Goal: Task Accomplishment & Management: Use online tool/utility

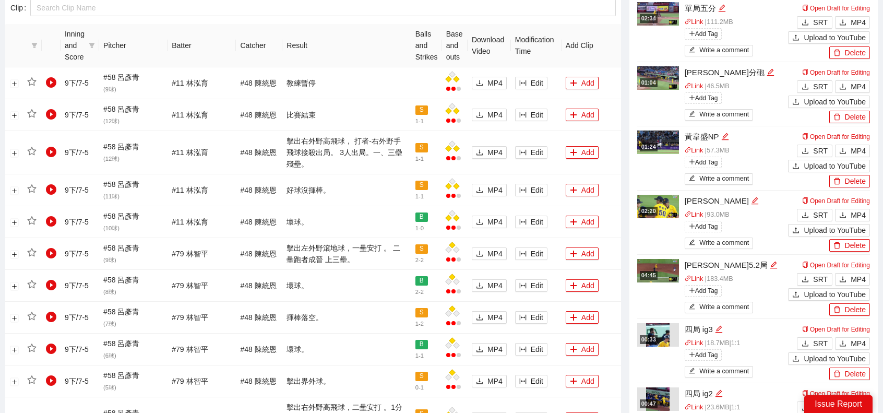
scroll to position [574, 0]
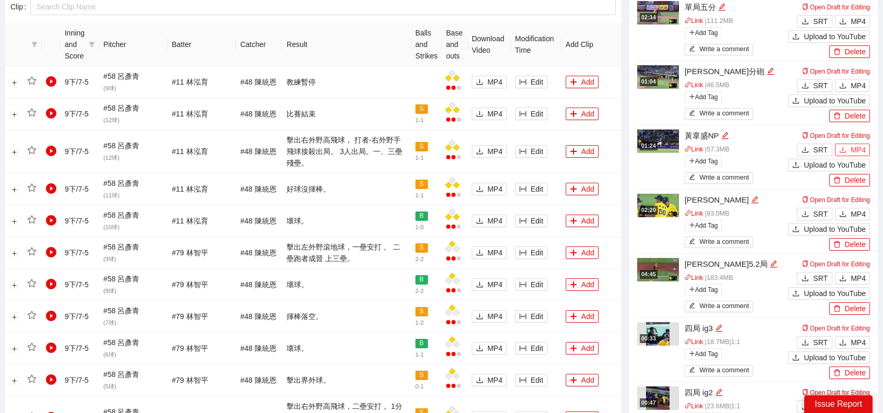
click at [854, 144] on span "MP4" at bounding box center [858, 149] width 15 height 11
click at [856, 208] on span "MP4" at bounding box center [858, 213] width 15 height 11
click at [858, 273] on span "MP4" at bounding box center [858, 278] width 15 height 11
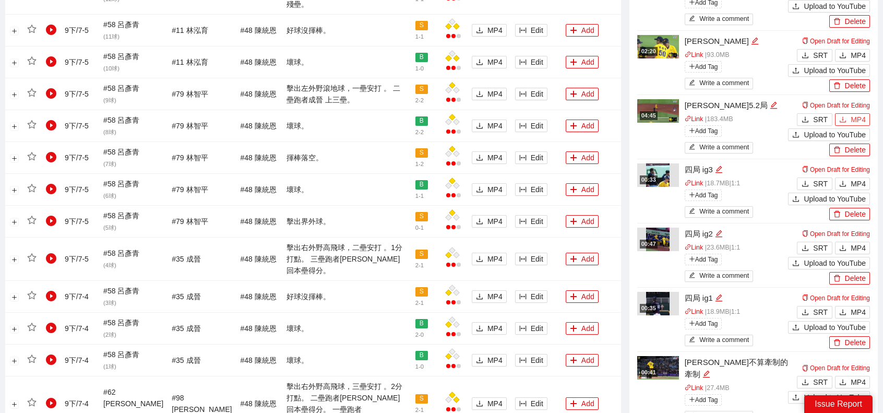
scroll to position [835, 0]
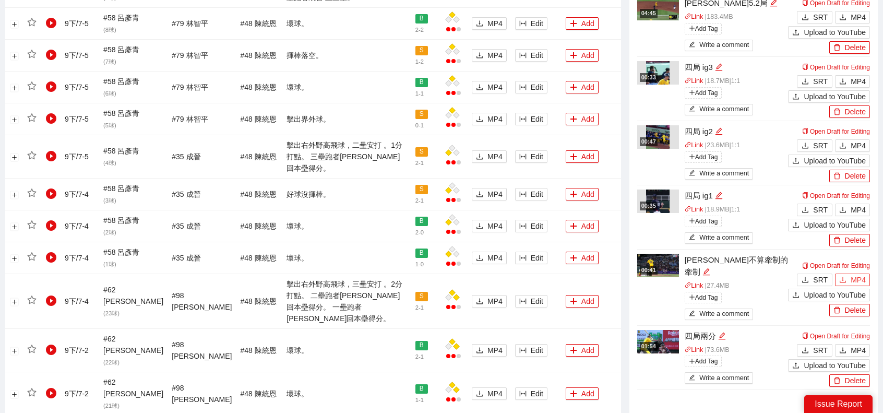
click at [857, 274] on span "MP4" at bounding box center [858, 279] width 15 height 11
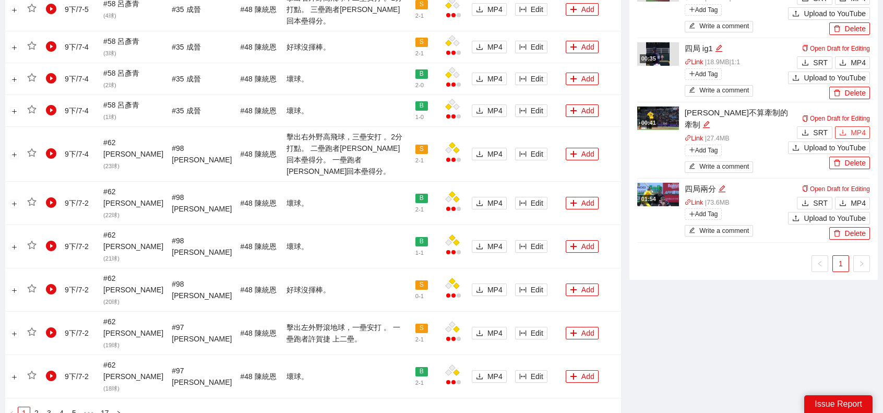
scroll to position [990, 0]
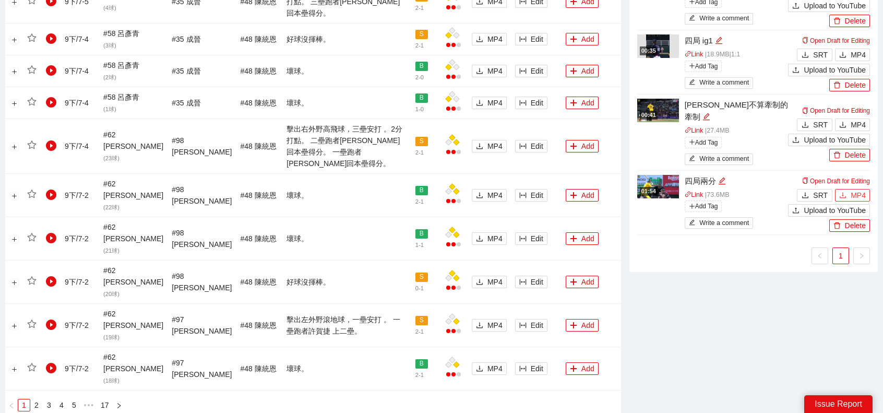
click at [855, 190] on span "MP4" at bounding box center [858, 195] width 15 height 11
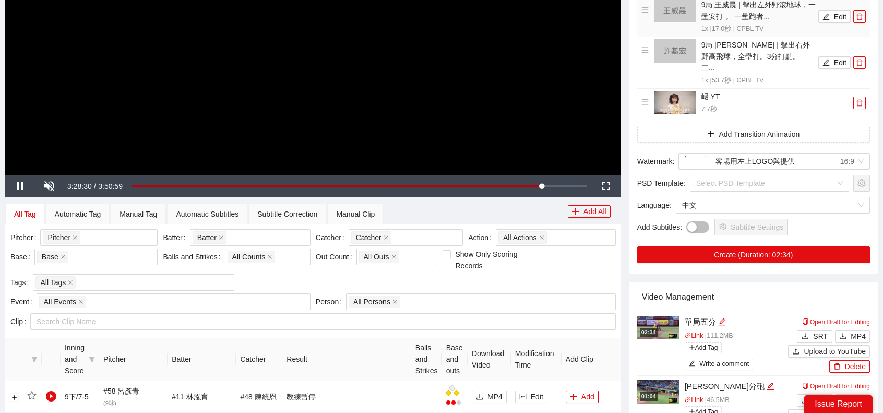
scroll to position [0, 0]
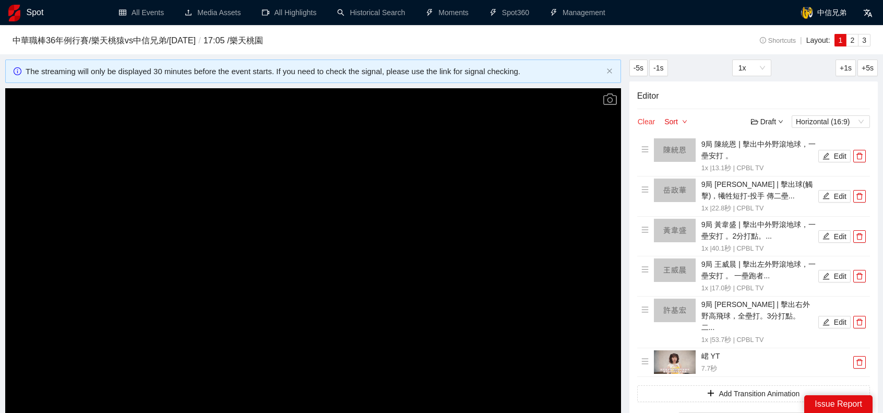
click at [646, 121] on button "Clear" at bounding box center [646, 121] width 18 height 13
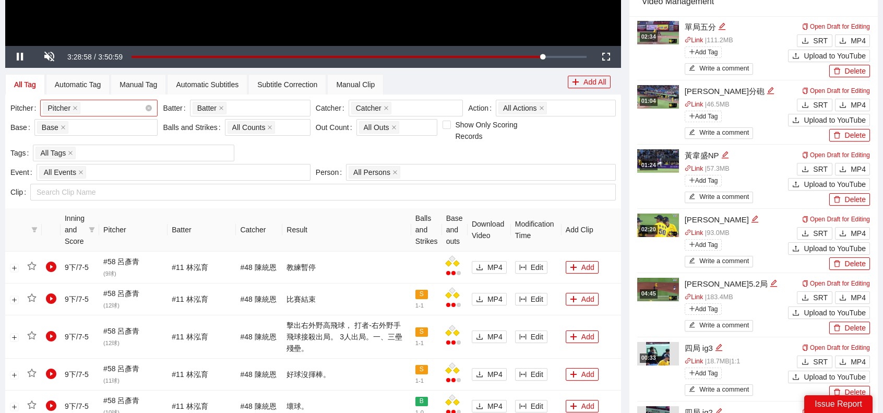
scroll to position [313, 0]
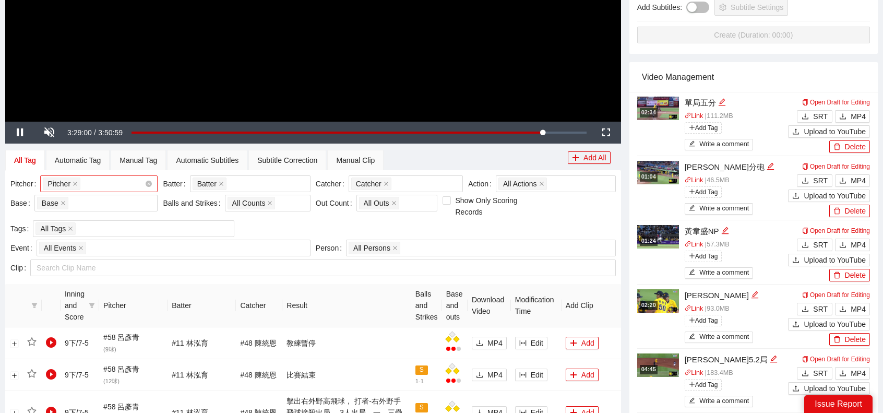
click at [116, 184] on div "Pitcher + 0 ..." at bounding box center [94, 183] width 102 height 15
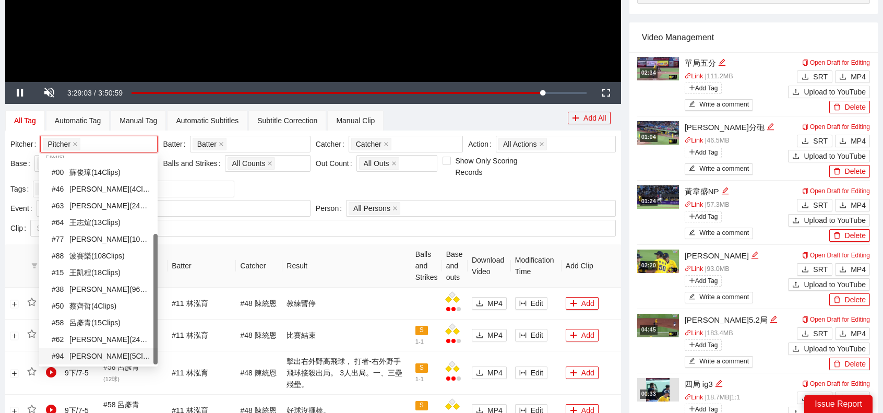
scroll to position [365, 0]
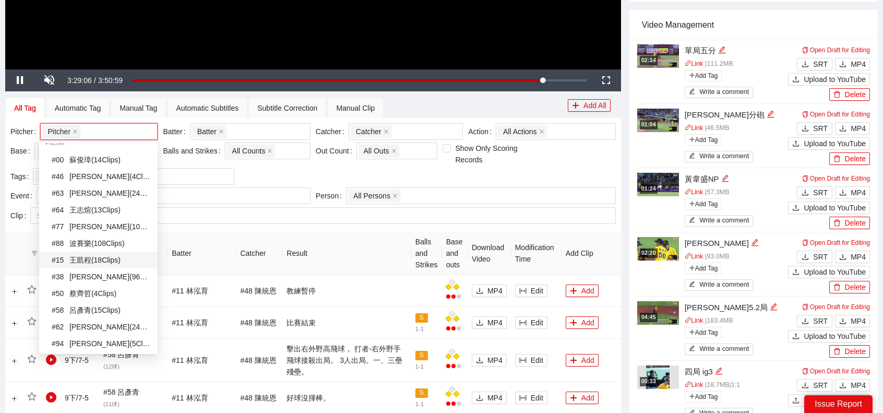
click at [91, 257] on div "# 15 王凱程 ( 18 Clips )" at bounding box center [102, 259] width 100 height 11
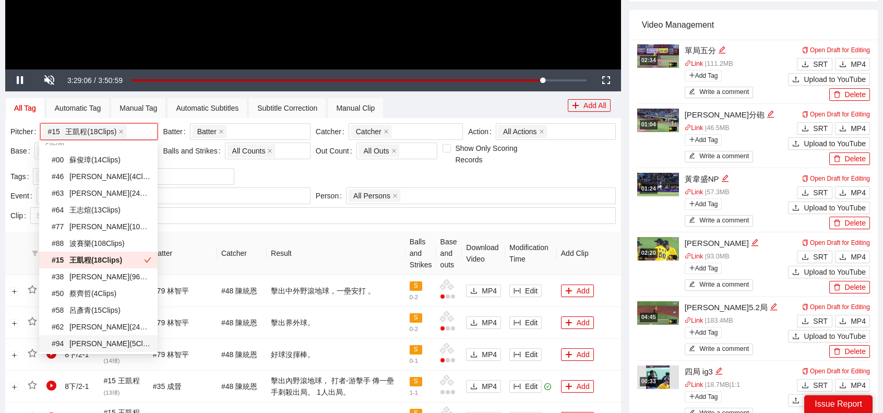
click at [99, 347] on div "# 94 [PERSON_NAME]( 5 Clips )" at bounding box center [102, 343] width 100 height 11
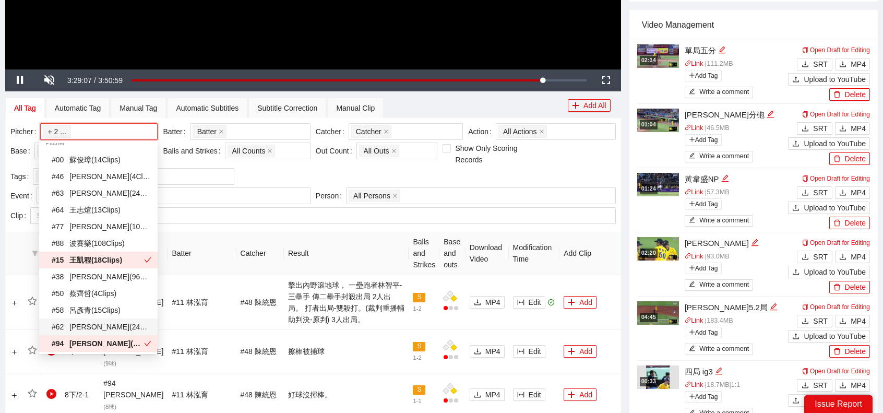
click at [289, 232] on th "Result" at bounding box center [346, 253] width 125 height 43
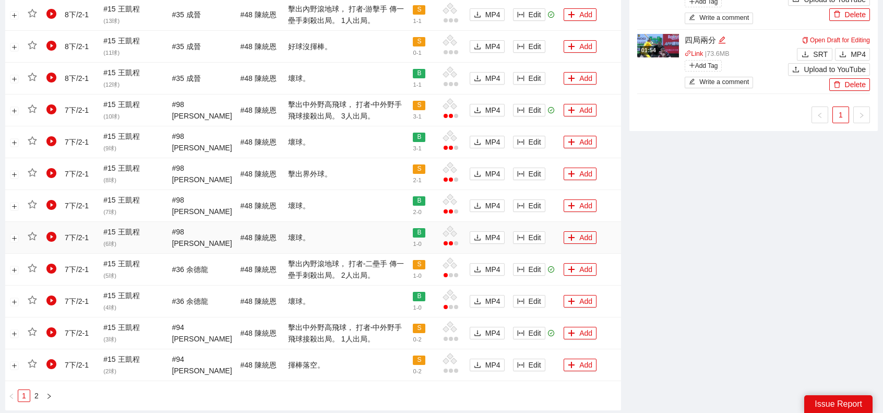
scroll to position [990, 0]
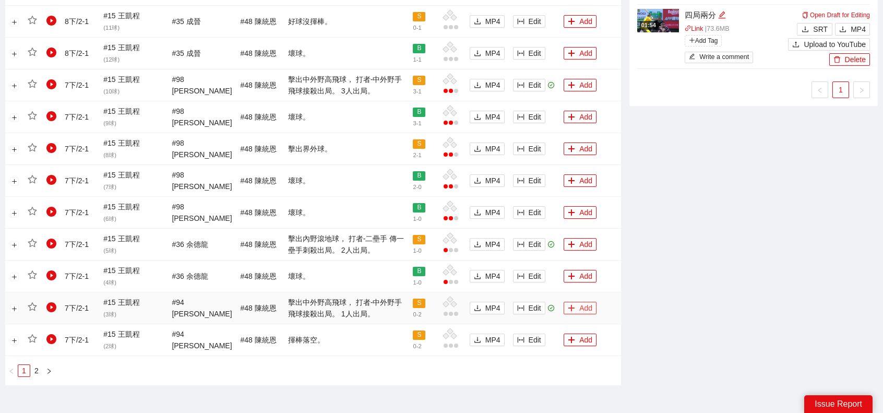
click at [571, 302] on button "Add" at bounding box center [580, 308] width 33 height 13
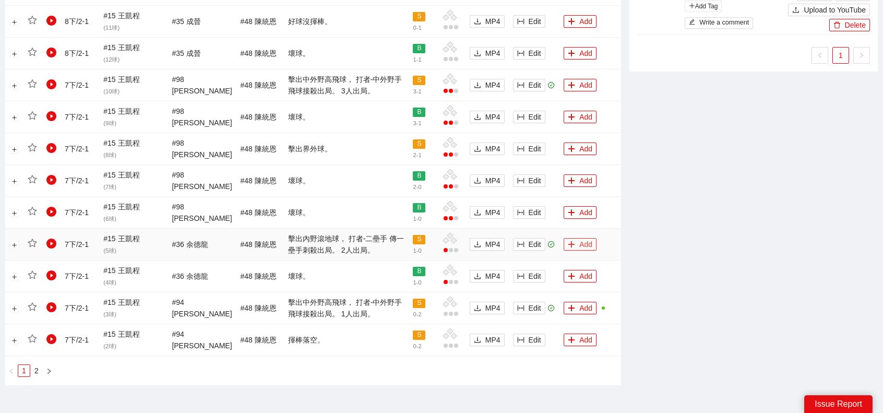
click at [584, 238] on button "Add" at bounding box center [580, 244] width 33 height 13
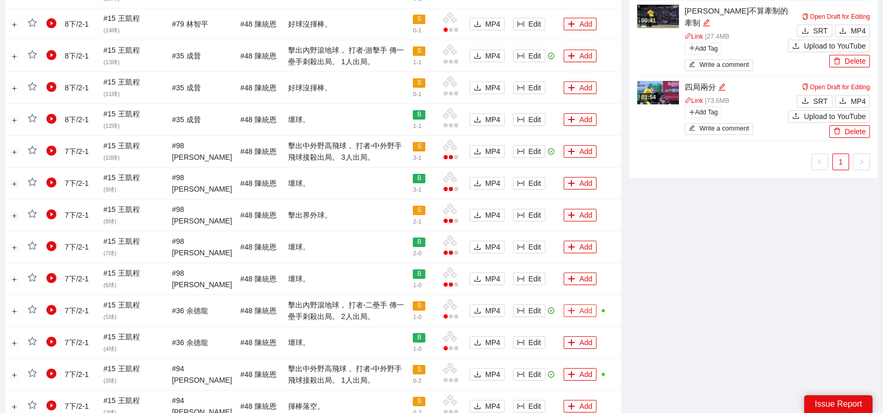
scroll to position [886, 0]
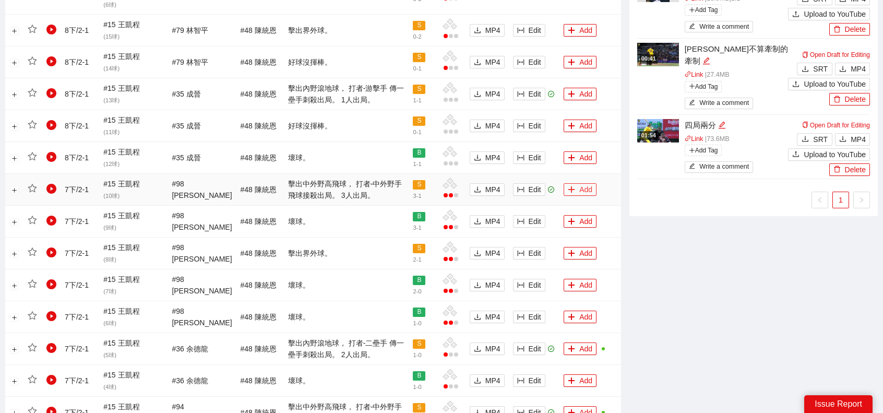
click at [590, 183] on button "Add" at bounding box center [580, 189] width 33 height 13
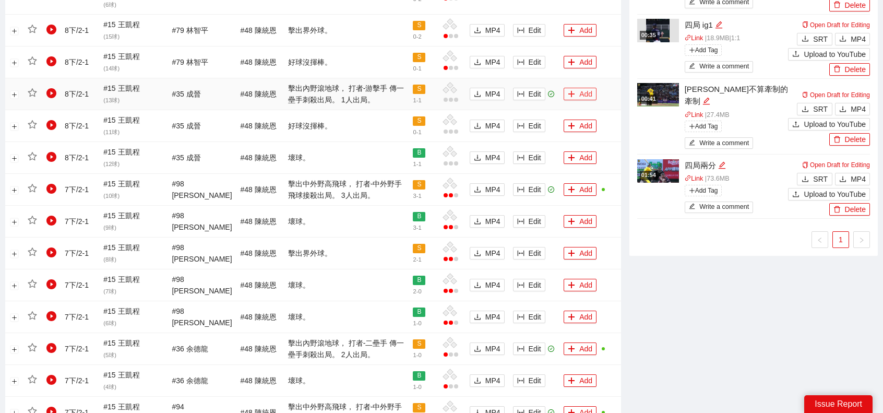
click at [568, 90] on icon "plus" at bounding box center [571, 93] width 7 height 7
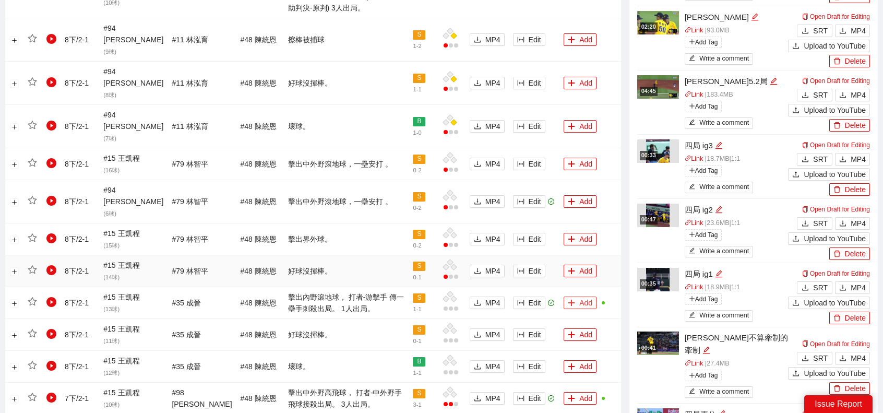
scroll to position [573, 0]
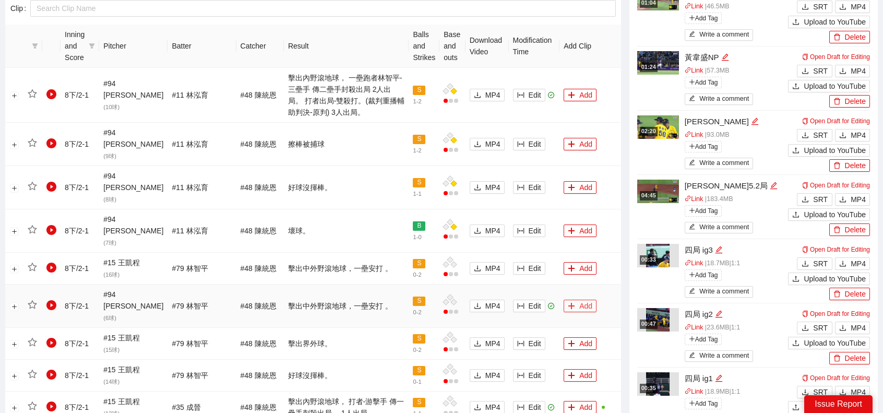
click at [580, 300] on button "Add" at bounding box center [580, 306] width 33 height 13
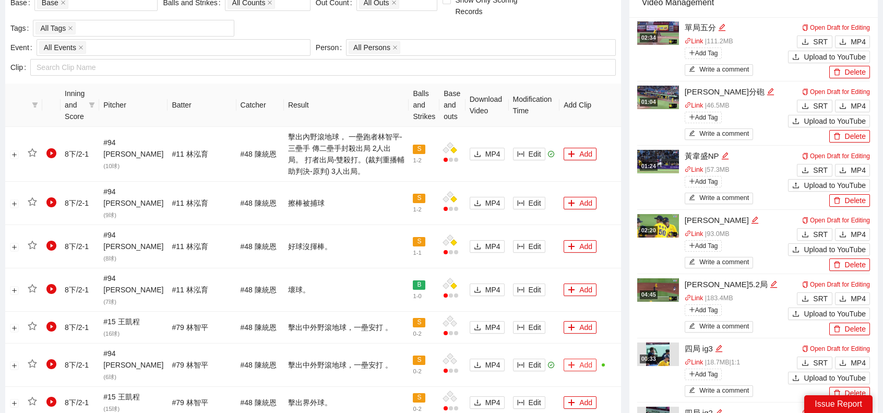
scroll to position [468, 0]
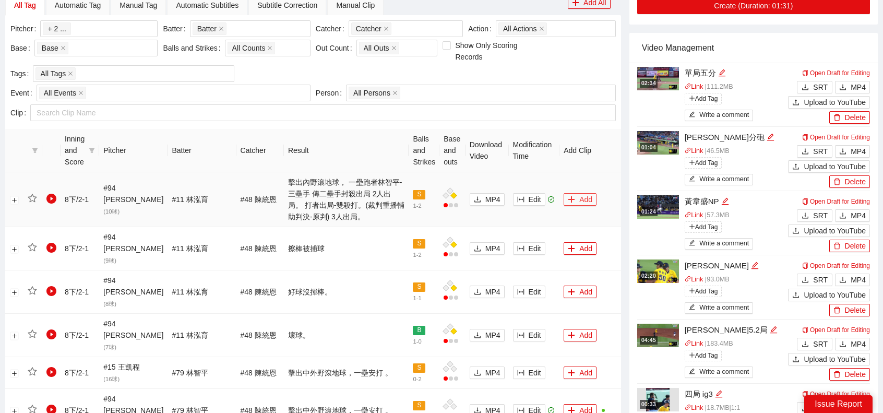
click at [580, 193] on button "Add" at bounding box center [580, 199] width 33 height 13
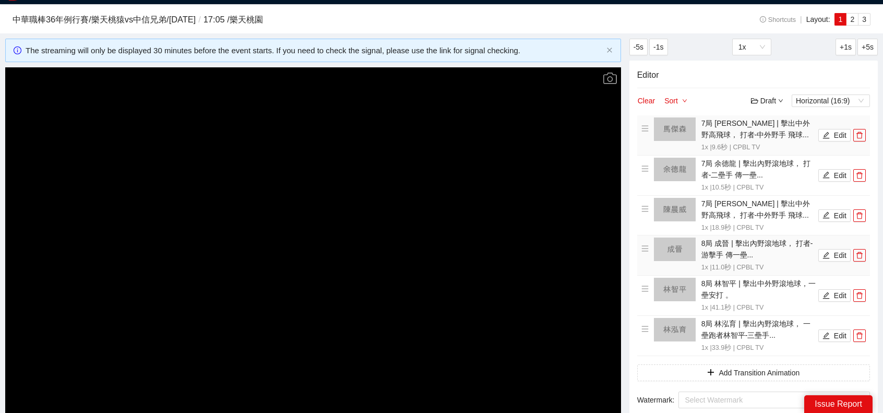
scroll to position [0, 0]
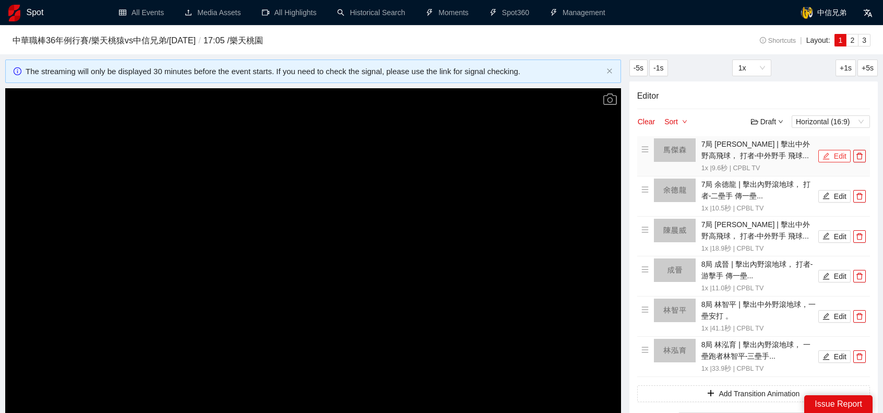
click at [839, 155] on button "Edit" at bounding box center [835, 156] width 32 height 13
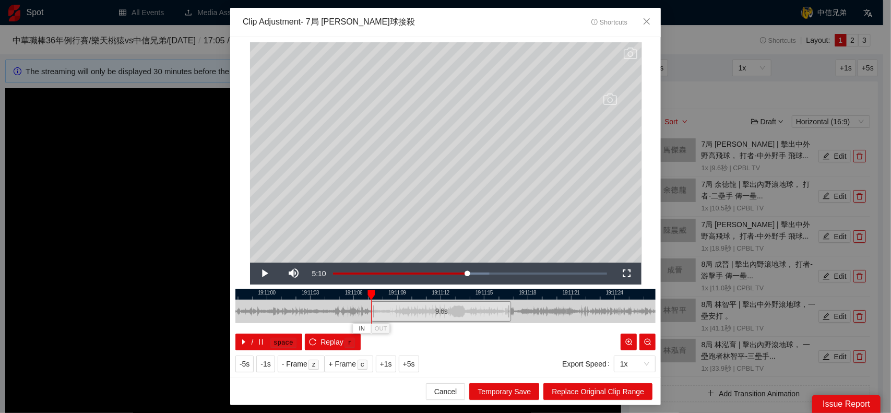
click at [430, 314] on div "9.6 s" at bounding box center [441, 311] width 140 height 20
drag, startPoint x: 512, startPoint y: 309, endPoint x: 526, endPoint y: 308, distance: 14.7
click at [526, 308] on div at bounding box center [525, 311] width 6 height 23
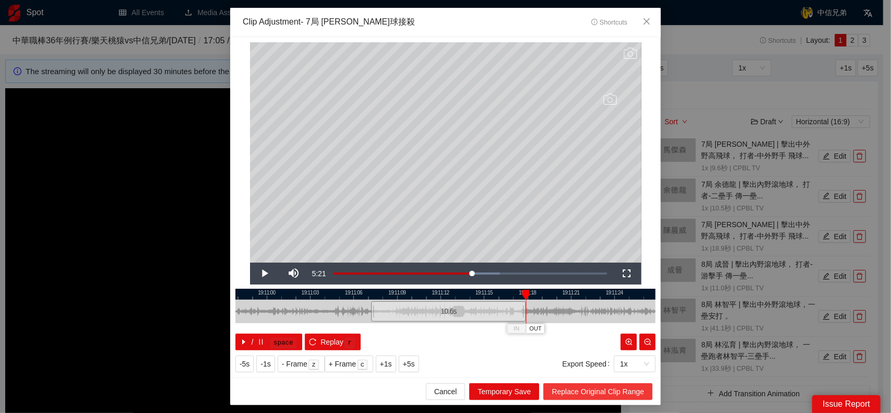
click at [601, 391] on span "Replace Original Clip Range" at bounding box center [598, 391] width 92 height 11
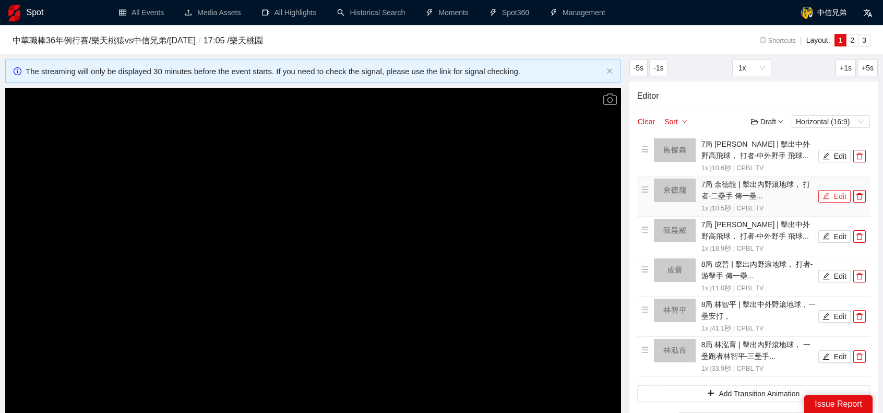
click at [842, 198] on button "Edit" at bounding box center [835, 196] width 32 height 13
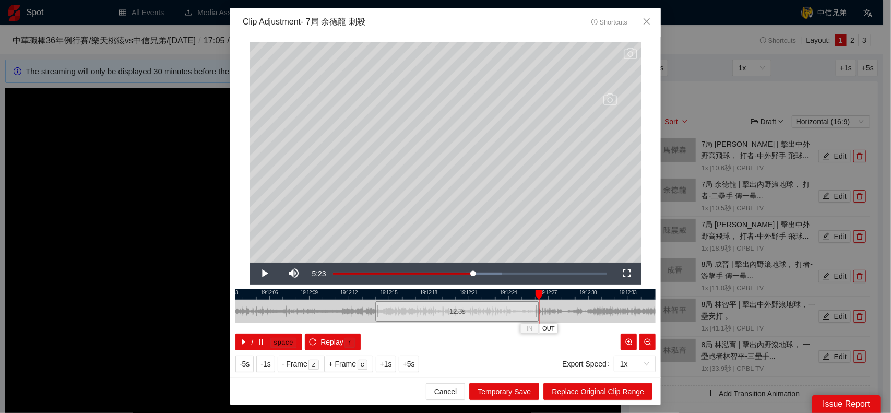
drag, startPoint x: 515, startPoint y: 308, endPoint x: 539, endPoint y: 309, distance: 23.5
click at [539, 309] on div "19:12:03 19:12:06 19:12:09 19:12:12 19:12:15 19:12:18 19:12:21 19:12:24 19:12:2…" at bounding box center [445, 320] width 420 height 62
click at [594, 388] on span "Replace Original Clip Range" at bounding box center [598, 391] width 92 height 11
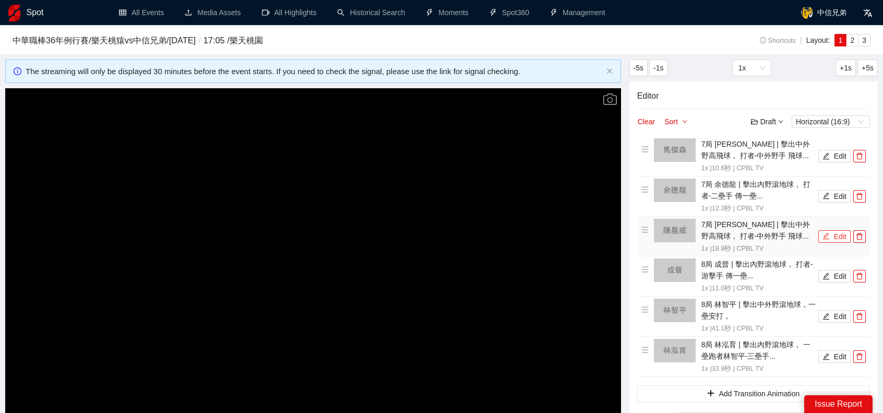
click at [830, 237] on icon "edit" at bounding box center [826, 235] width 7 height 7
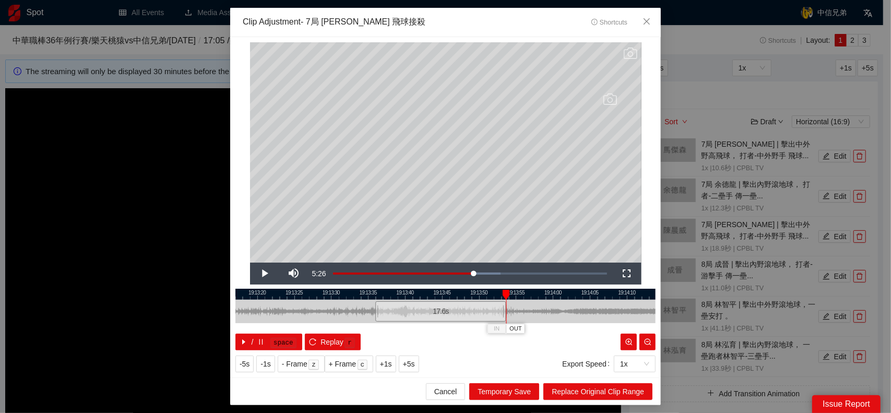
drag, startPoint x: 514, startPoint y: 313, endPoint x: 504, endPoint y: 314, distance: 10.5
click at [504, 314] on div at bounding box center [505, 311] width 6 height 23
click at [582, 393] on span "Replace Original Clip Range" at bounding box center [598, 391] width 92 height 11
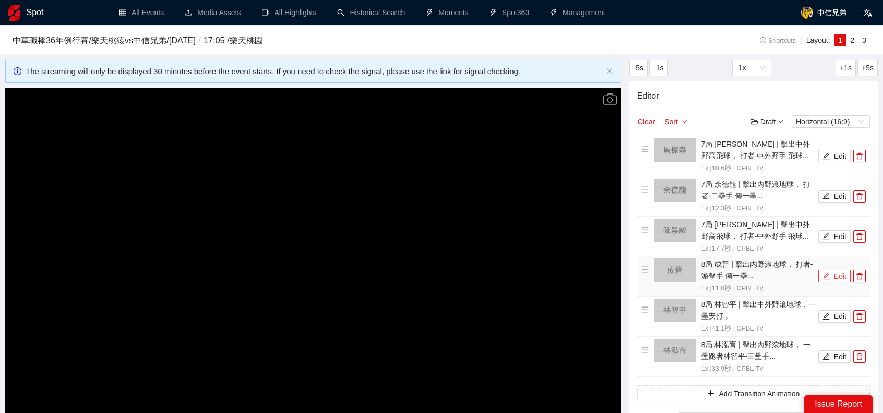
click at [835, 279] on button "Edit" at bounding box center [835, 276] width 32 height 13
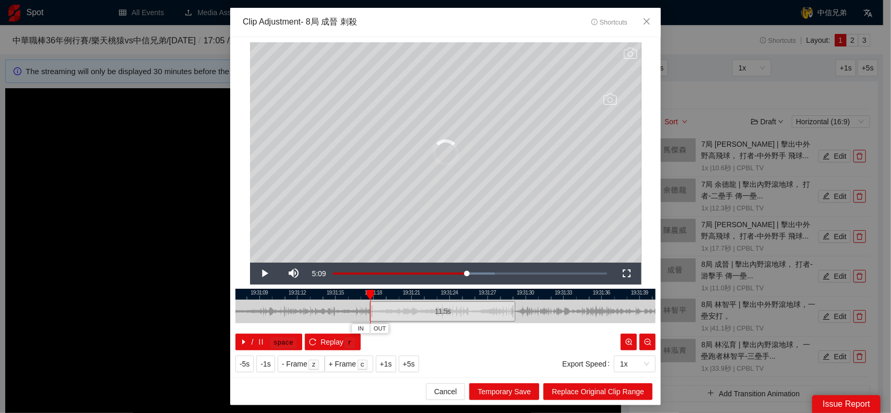
drag, startPoint x: 377, startPoint y: 312, endPoint x: 371, endPoint y: 312, distance: 5.7
click at [371, 312] on div at bounding box center [371, 311] width 6 height 23
drag, startPoint x: 513, startPoint y: 312, endPoint x: 543, endPoint y: 310, distance: 30.3
click at [543, 310] on div at bounding box center [544, 311] width 6 height 23
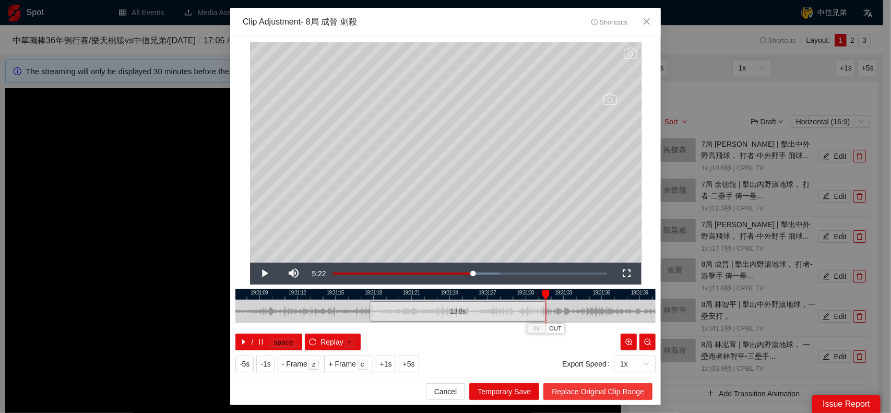
click at [606, 386] on span "Replace Original Clip Range" at bounding box center [598, 391] width 92 height 11
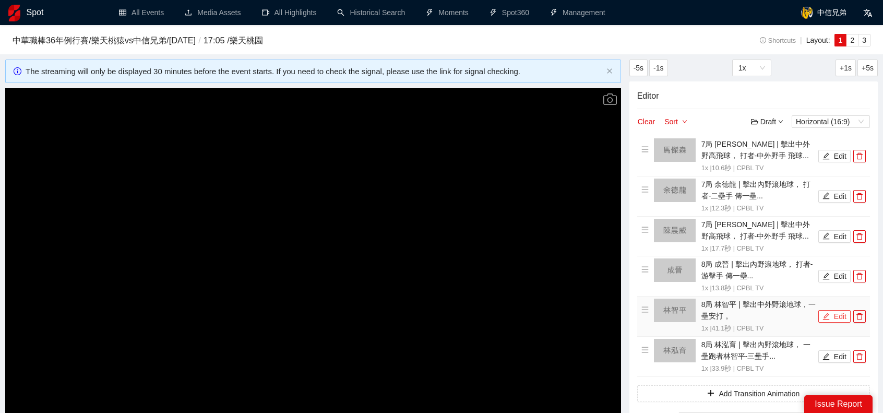
click at [836, 313] on button "Edit" at bounding box center [835, 316] width 32 height 13
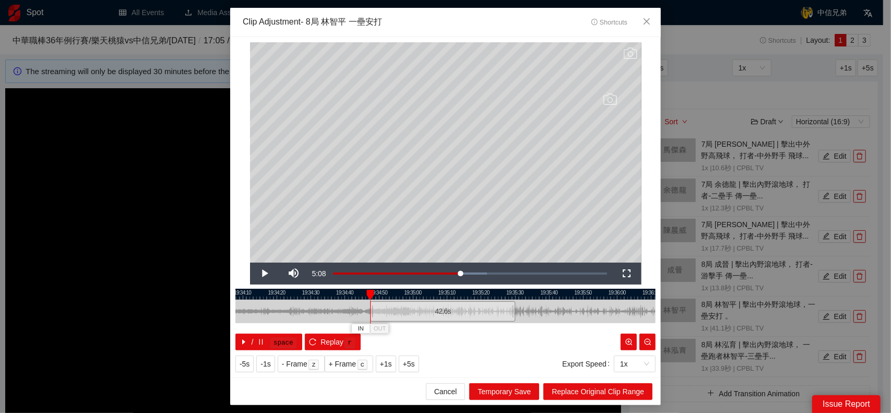
drag, startPoint x: 375, startPoint y: 314, endPoint x: 370, endPoint y: 314, distance: 5.2
click at [370, 314] on div "19:34:00 19:34:10 19:34:20 19:34:30 19:34:40 19:34:50 19:35:00 19:35:10 19:35:2…" at bounding box center [445, 320] width 420 height 62
drag, startPoint x: 513, startPoint y: 310, endPoint x: 427, endPoint y: 314, distance: 86.2
click at [427, 314] on div at bounding box center [428, 311] width 6 height 23
click at [425, 305] on div at bounding box center [423, 311] width 6 height 23
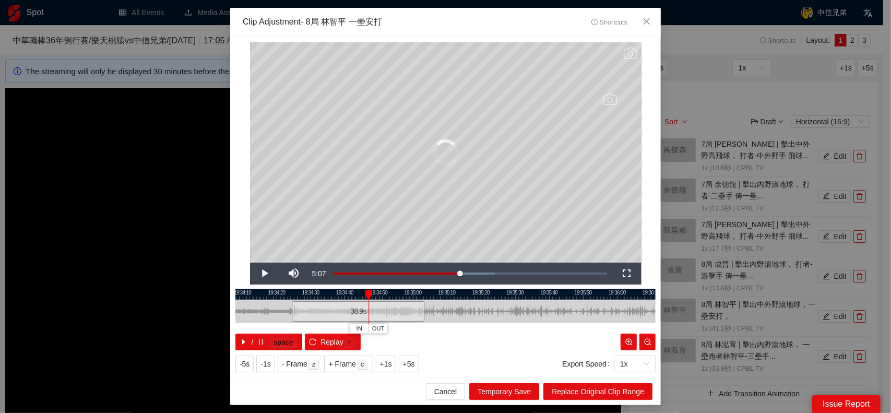
drag, startPoint x: 370, startPoint y: 311, endPoint x: 412, endPoint y: 316, distance: 43.1
click at [290, 313] on div at bounding box center [293, 311] width 6 height 23
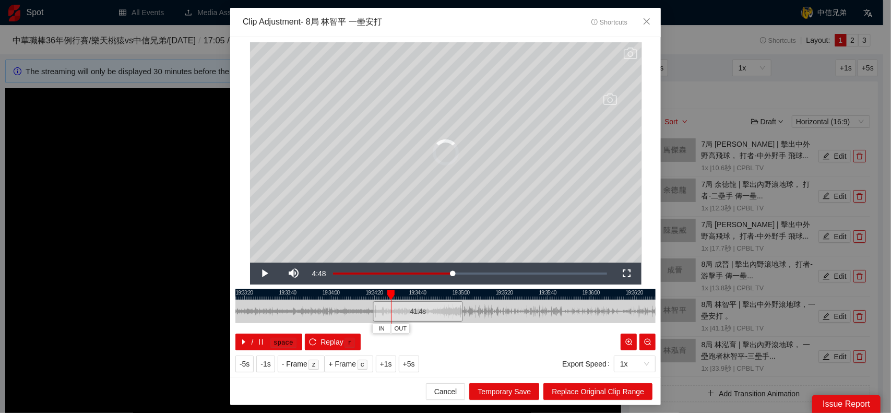
drag, startPoint x: 441, startPoint y: 316, endPoint x: 328, endPoint y: 313, distance: 112.8
click at [373, 314] on div "41.4 s" at bounding box center [418, 311] width 90 height 20
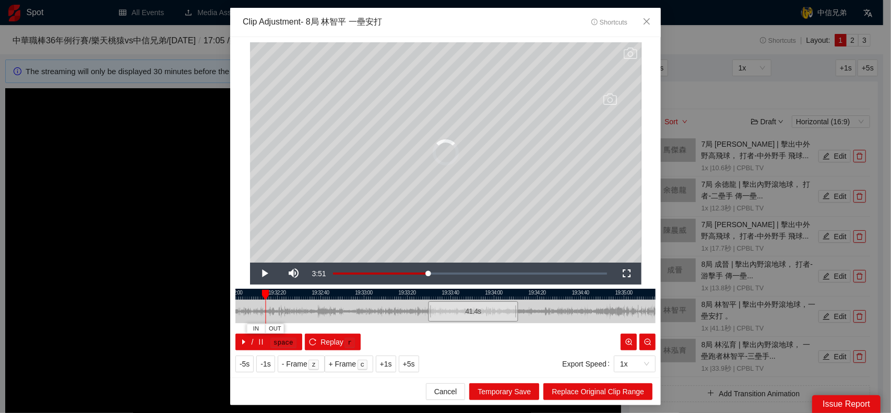
drag, startPoint x: 392, startPoint y: 312, endPoint x: 555, endPoint y: 311, distance: 162.9
click at [555, 311] on div at bounding box center [608, 311] width 420 height 23
drag, startPoint x: 453, startPoint y: 308, endPoint x: 377, endPoint y: 308, distance: 75.7
click at [377, 308] on div "41.4 s" at bounding box center [362, 311] width 90 height 20
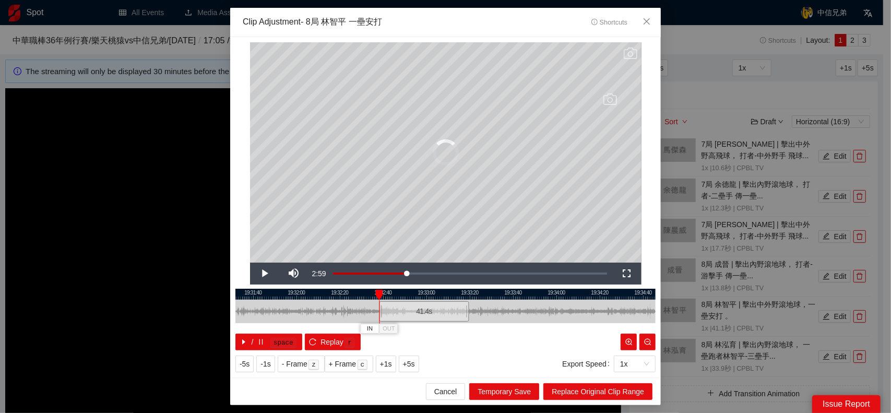
click at [526, 310] on div at bounding box center [508, 311] width 420 height 23
drag, startPoint x: 422, startPoint y: 309, endPoint x: 413, endPoint y: 308, distance: 8.4
click at [413, 308] on div "41.4 s" at bounding box center [416, 311] width 90 height 20
drag, startPoint x: 460, startPoint y: 311, endPoint x: 405, endPoint y: 311, distance: 55.3
click at [405, 311] on div at bounding box center [404, 311] width 6 height 23
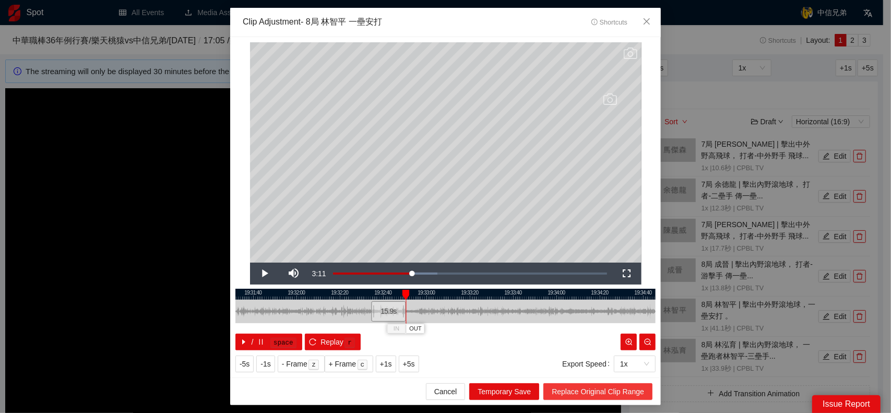
click at [622, 391] on span "Replace Original Clip Range" at bounding box center [598, 391] width 92 height 11
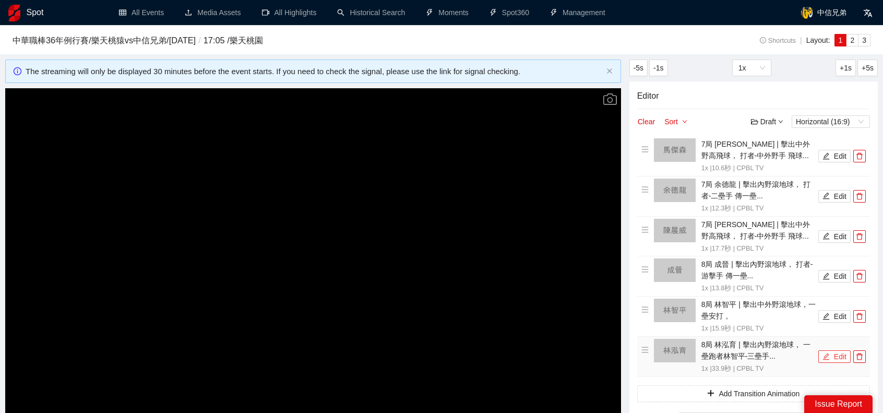
click at [841, 357] on button "Edit" at bounding box center [835, 356] width 32 height 13
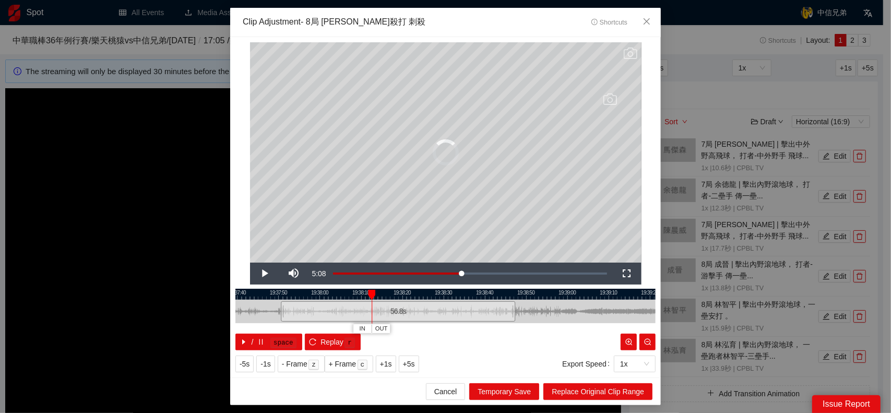
drag, startPoint x: 376, startPoint y: 309, endPoint x: 367, endPoint y: 311, distance: 9.5
click at [280, 310] on div at bounding box center [282, 311] width 6 height 23
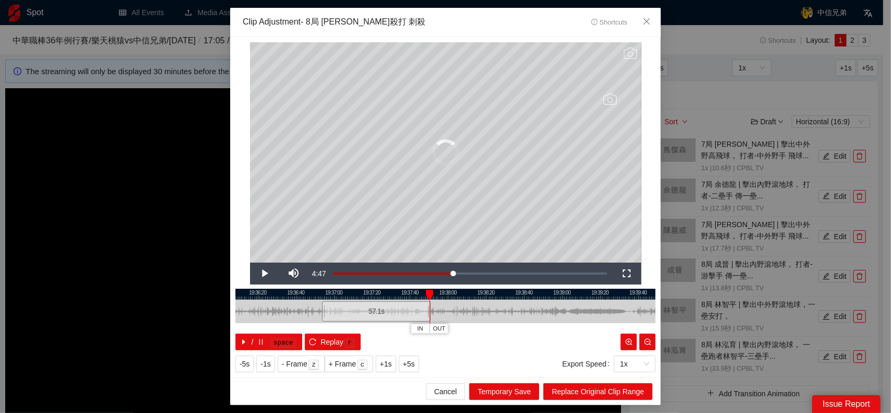
drag, startPoint x: 496, startPoint y: 312, endPoint x: 472, endPoint y: 312, distance: 24.0
click at [391, 312] on div "57.1 s" at bounding box center [376, 311] width 109 height 20
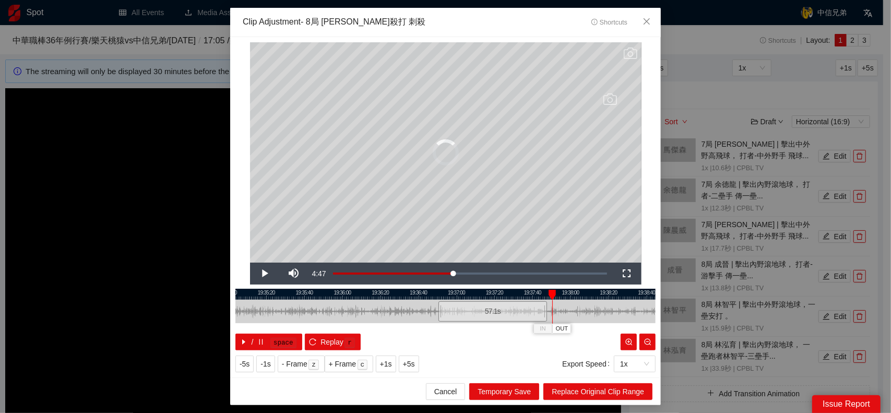
drag, startPoint x: 494, startPoint y: 312, endPoint x: 546, endPoint y: 318, distance: 52.5
click at [617, 312] on div at bounding box center [568, 311] width 420 height 23
drag, startPoint x: 488, startPoint y: 318, endPoint x: 430, endPoint y: 316, distance: 57.5
click at [430, 316] on div "57.1 s" at bounding box center [443, 311] width 109 height 20
click at [633, 311] on div at bounding box center [521, 311] width 420 height 23
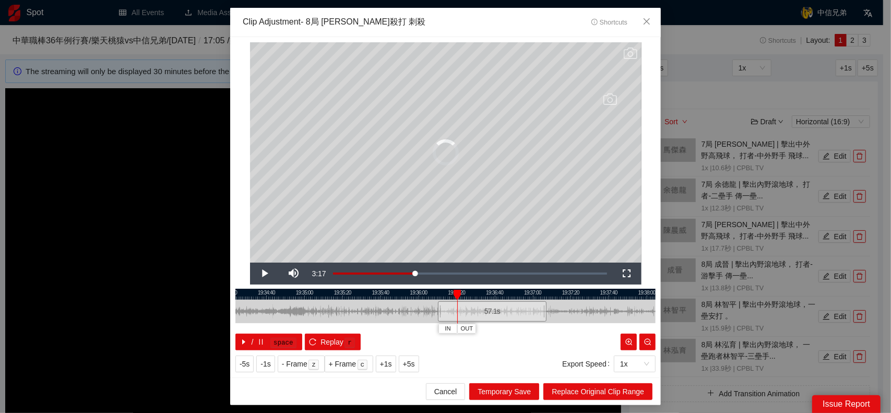
drag, startPoint x: 506, startPoint y: 310, endPoint x: 354, endPoint y: 310, distance: 152.4
click at [438, 310] on div "57.1 s" at bounding box center [492, 311] width 109 height 20
click at [641, 310] on div at bounding box center [445, 311] width 420 height 23
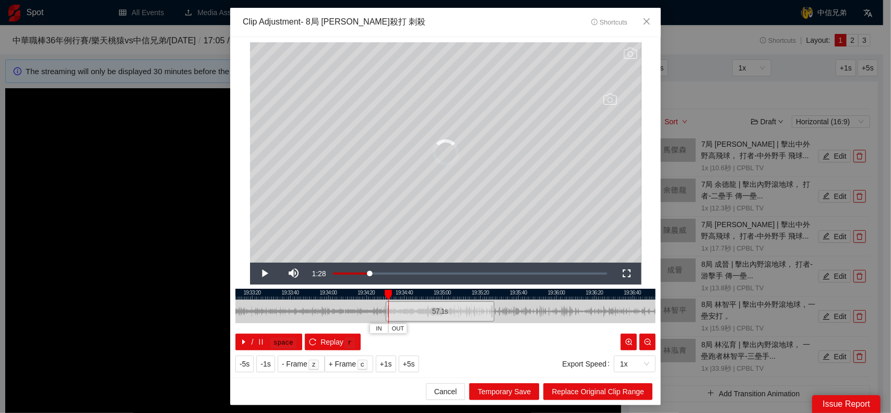
drag, startPoint x: 504, startPoint y: 316, endPoint x: 479, endPoint y: 313, distance: 24.7
click at [386, 315] on div "57.1 s" at bounding box center [440, 311] width 109 height 20
drag, startPoint x: 498, startPoint y: 316, endPoint x: 681, endPoint y: 313, distance: 182.7
click at [691, 313] on div "**********" at bounding box center [445, 206] width 891 height 413
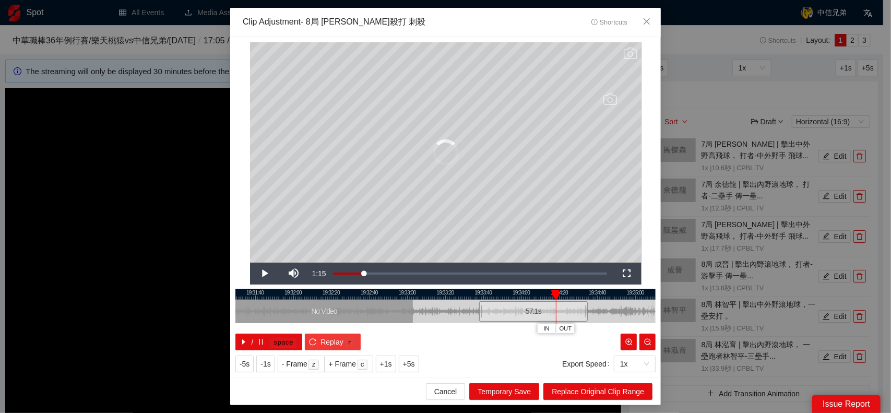
click at [312, 340] on icon "reload" at bounding box center [312, 341] width 7 height 7
click at [311, 339] on icon "reload" at bounding box center [312, 341] width 7 height 7
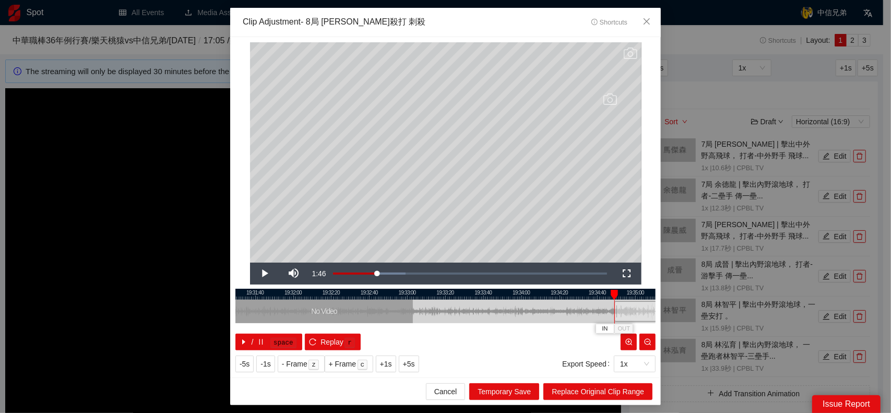
drag, startPoint x: 515, startPoint y: 312, endPoint x: 651, endPoint y: 321, distance: 135.5
click at [651, 321] on div "57.1 s" at bounding box center [668, 311] width 109 height 20
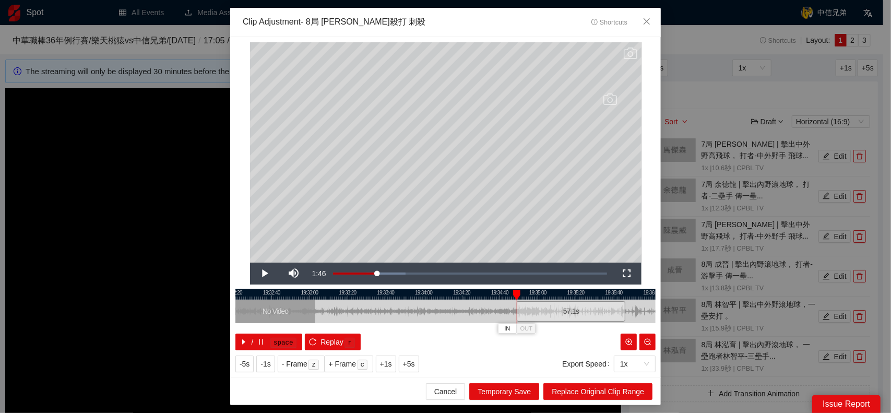
drag, startPoint x: 593, startPoint y: 312, endPoint x: 445, endPoint y: 314, distance: 148.3
click at [445, 316] on div at bounding box center [348, 311] width 420 height 23
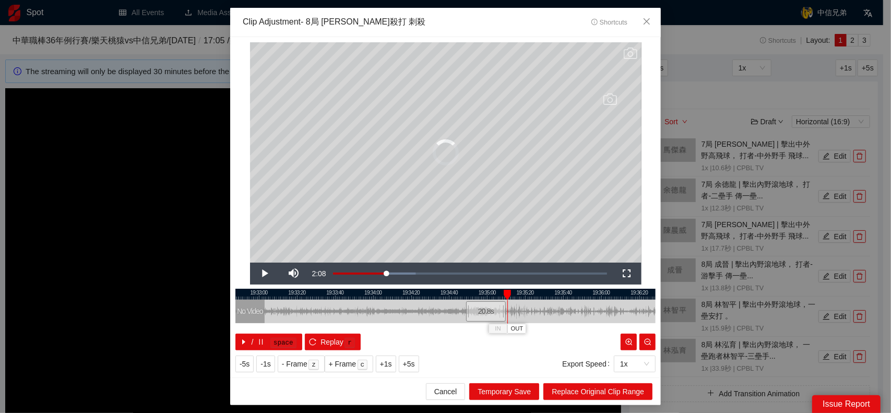
drag, startPoint x: 576, startPoint y: 310, endPoint x: 500, endPoint y: 310, distance: 76.2
click at [501, 311] on div "19:32:40 19:33:00 19:33:20 19:33:40 19:34:00 19:34:20 19:34:40 19:35:00 19:35:2…" at bounding box center [445, 320] width 420 height 62
click at [492, 303] on div at bounding box center [495, 311] width 6 height 23
click at [603, 394] on span "Replace Original Clip Range" at bounding box center [598, 391] width 92 height 11
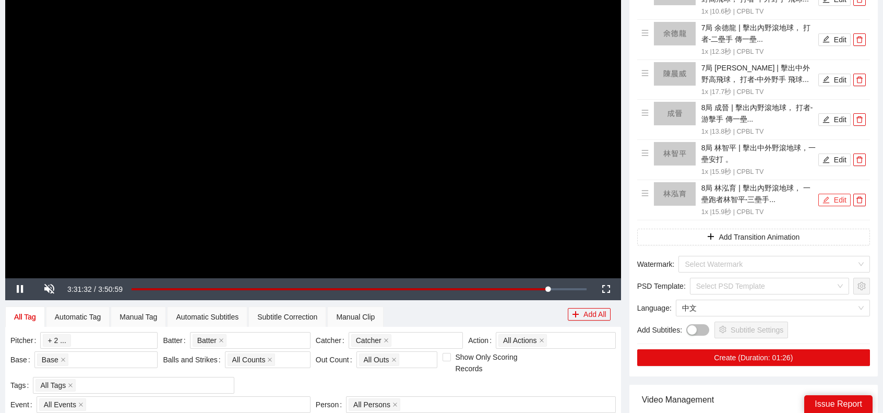
scroll to position [209, 0]
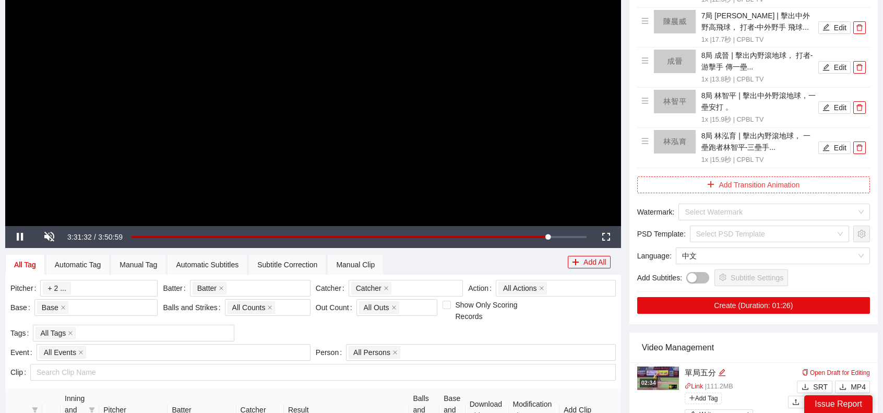
click at [770, 187] on button "Add Transition Animation" at bounding box center [753, 184] width 233 height 17
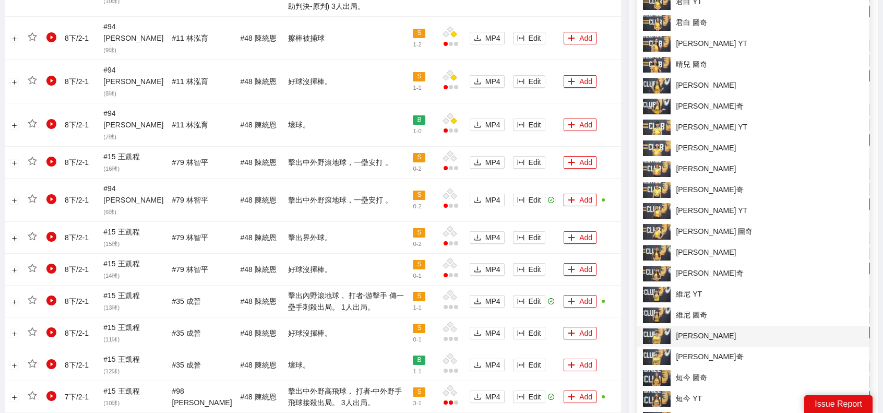
scroll to position [888, 0]
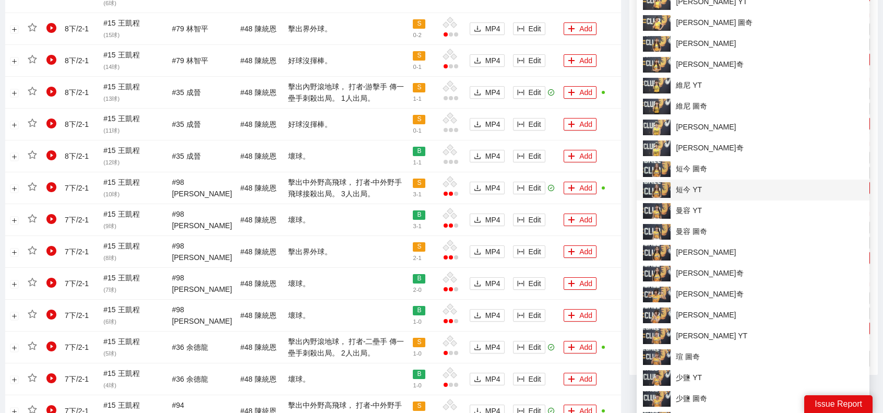
click at [715, 186] on span "短今 YT" at bounding box center [753, 190] width 220 height 16
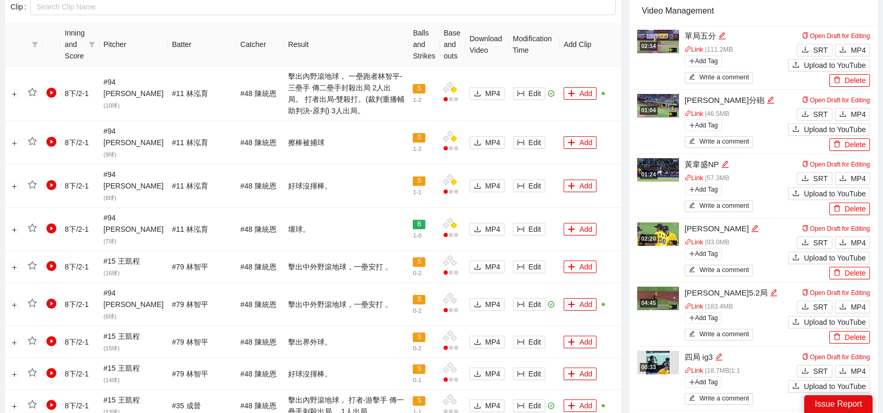
scroll to position [261, 0]
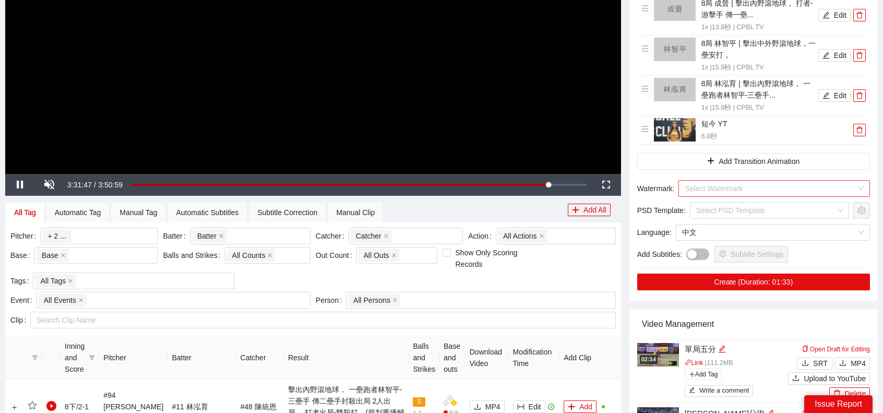
click at [752, 182] on input "search" at bounding box center [771, 189] width 172 height 16
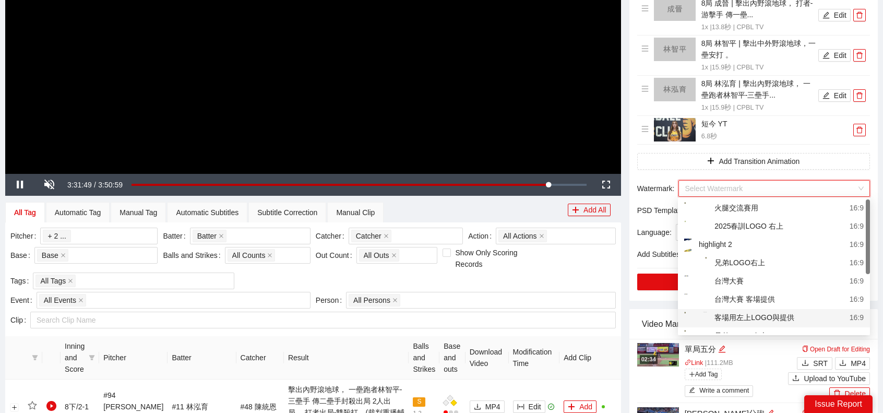
click at [755, 314] on div "客場用左上LOGO與提供" at bounding box center [739, 318] width 110 height 13
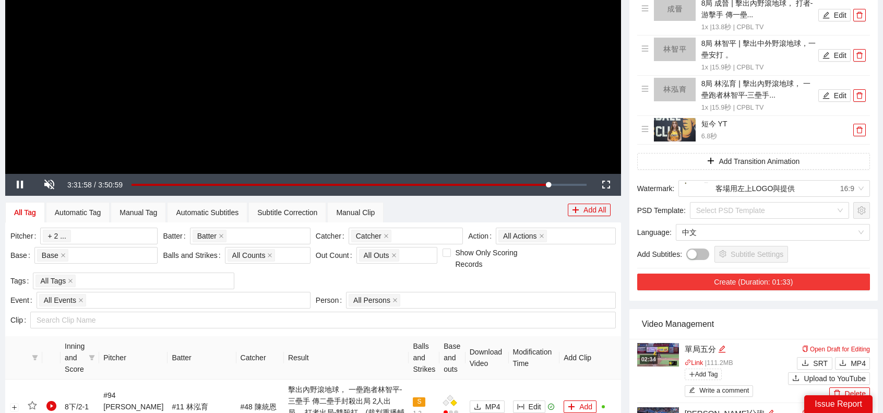
click at [776, 280] on button "Create (Duration: 01:33)" at bounding box center [753, 282] width 233 height 17
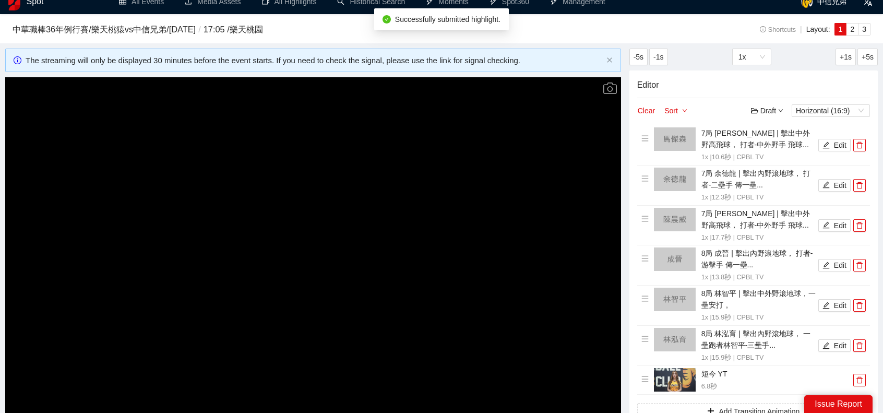
scroll to position [0, 0]
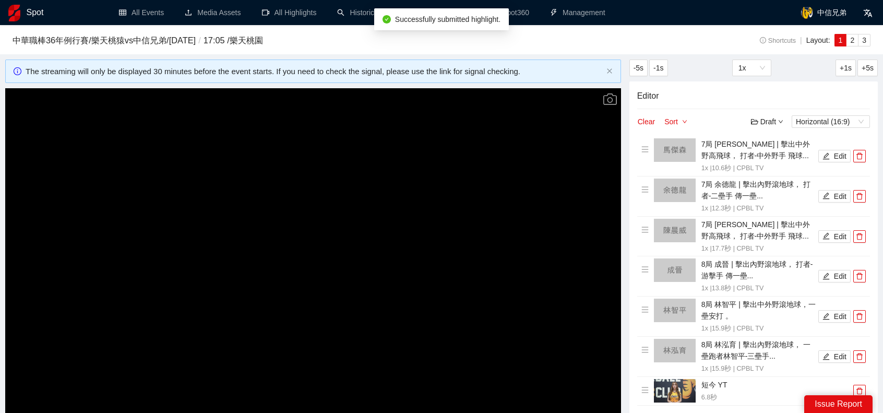
drag, startPoint x: 308, startPoint y: 204, endPoint x: 288, endPoint y: 163, distance: 45.8
click at [308, 204] on video "Video Player" at bounding box center [313, 261] width 616 height 347
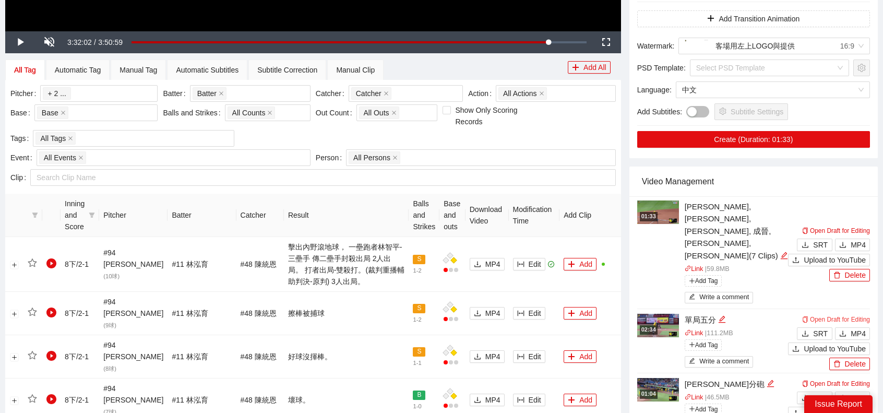
scroll to position [418, 0]
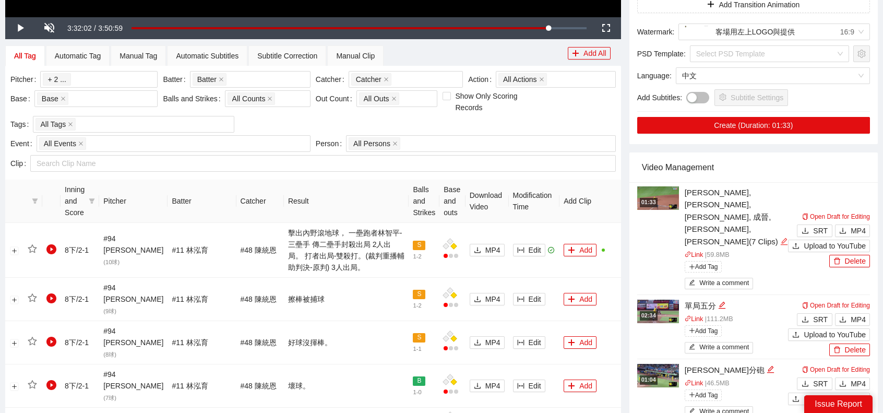
click at [781, 238] on icon "edit" at bounding box center [785, 242] width 8 height 8
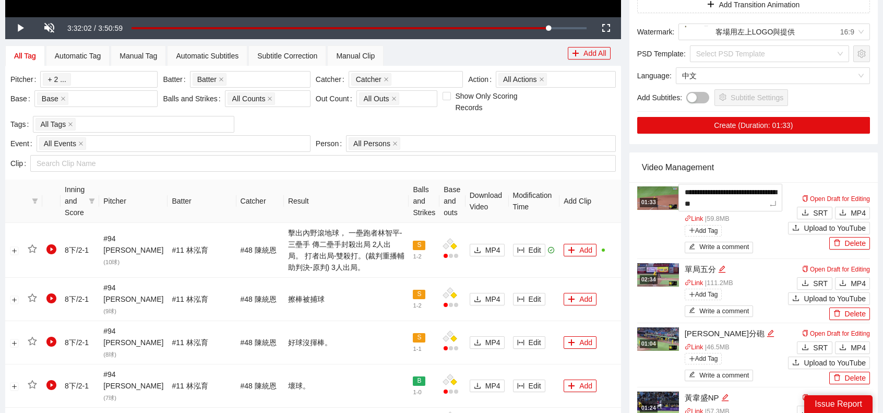
type textarea "*"
type textarea "**"
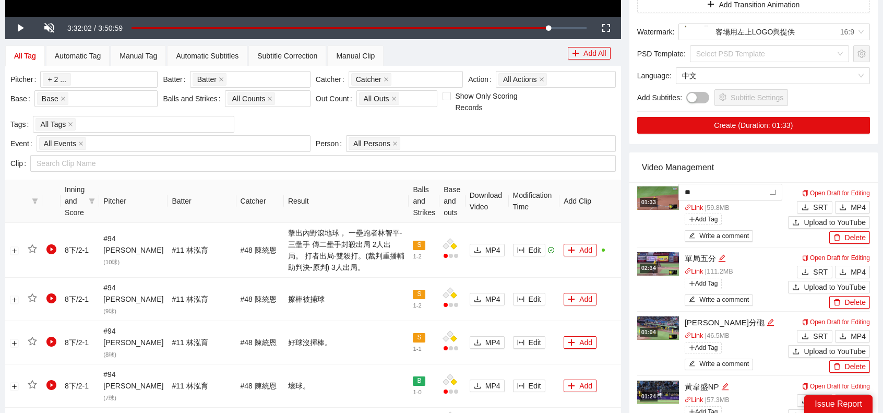
type textarea "***"
type textarea "*****"
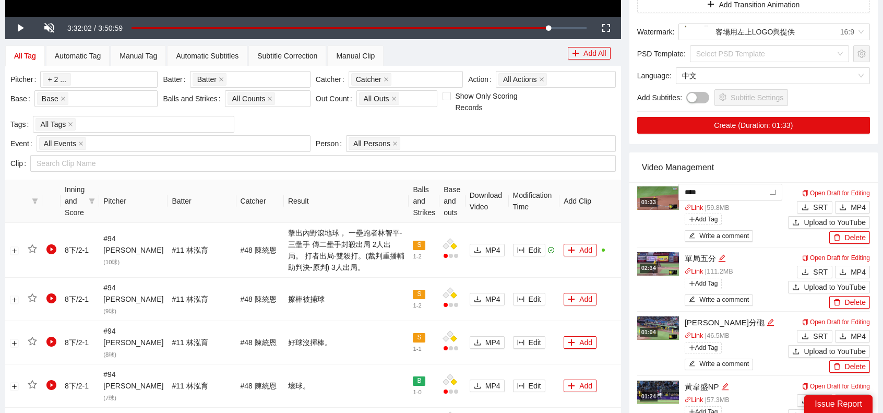
type textarea "*****"
type textarea "******"
type textarea "*******"
type textarea "*"
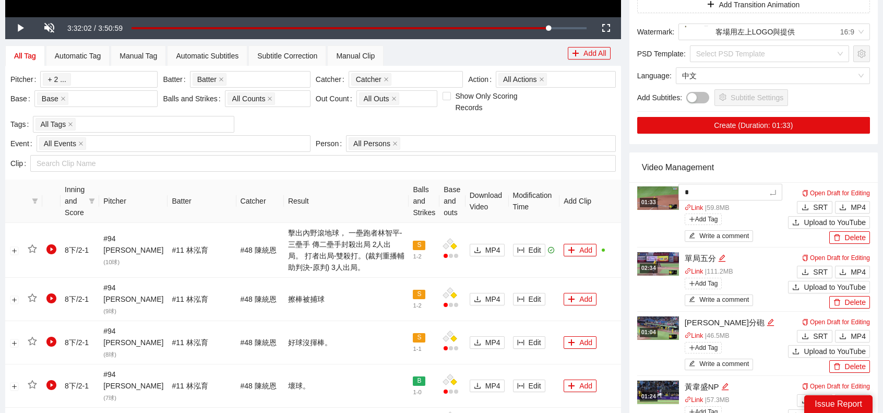
type textarea "**"
type textarea "***"
type textarea "*"
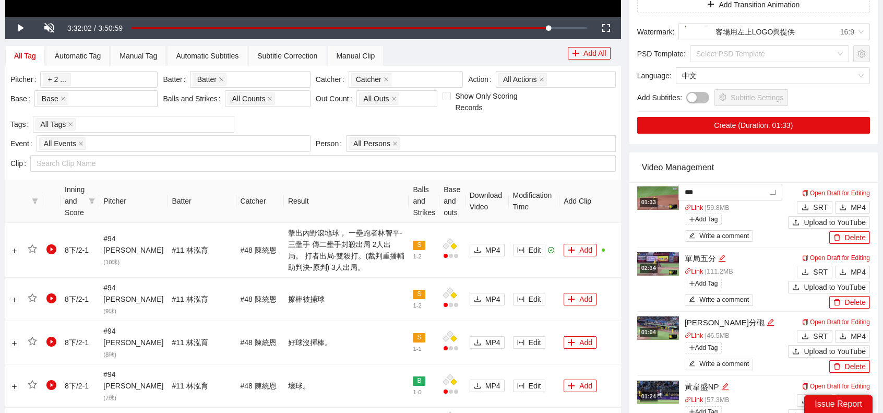
type textarea "*"
type textarea "**"
type textarea "***"
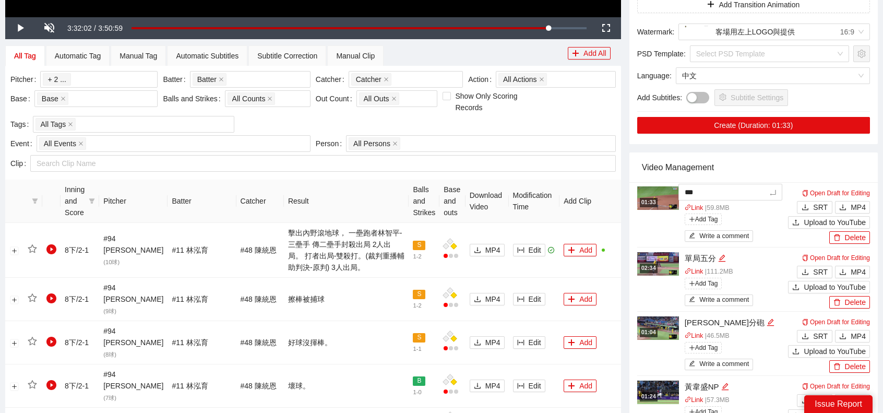
type textarea "**"
type textarea "***"
type textarea "****"
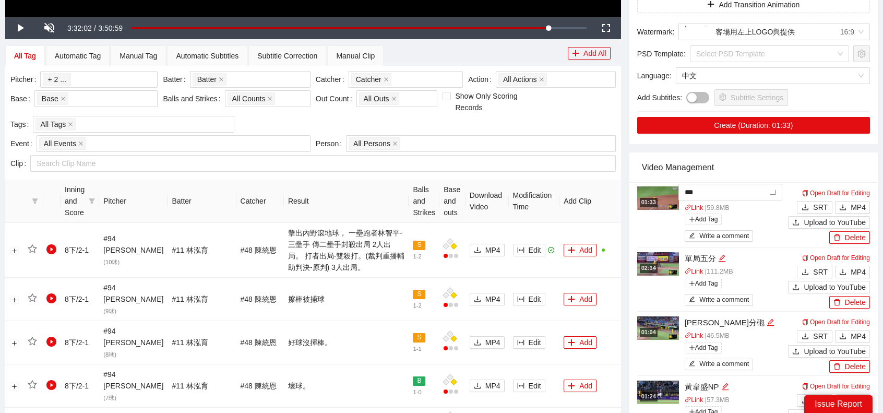
type textarea "****"
type textarea "***"
type textarea "****"
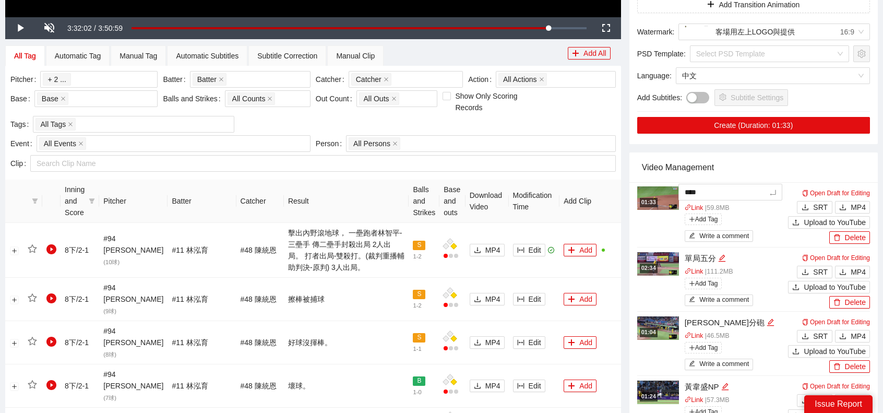
type textarea "*****"
type textarea "****"
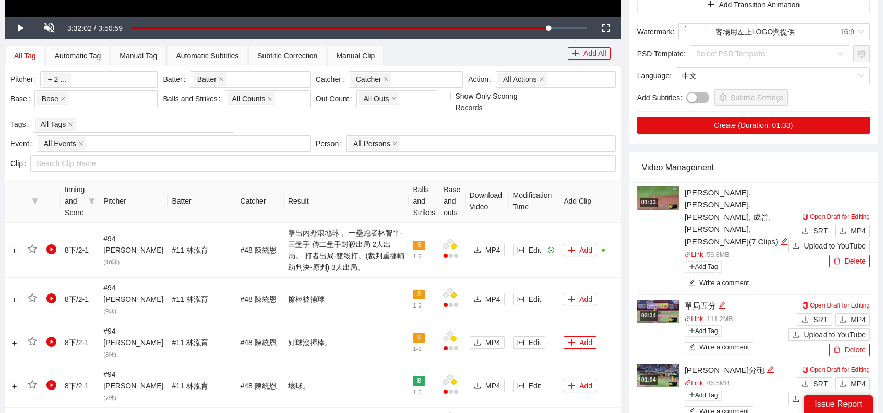
click at [790, 149] on div "-5s -1s 1x +1s +5s Editor Clear Sort Draft Horizontal (16:9) 7局 [PERSON_NAME] |…" at bounding box center [753, 306] width 257 height 1329
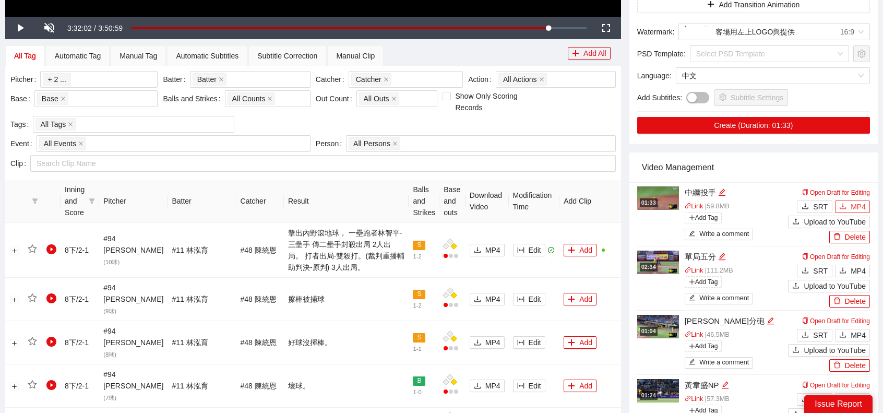
click at [862, 205] on span "MP4" at bounding box center [858, 206] width 15 height 11
